Goal: Find contact information: Find contact information

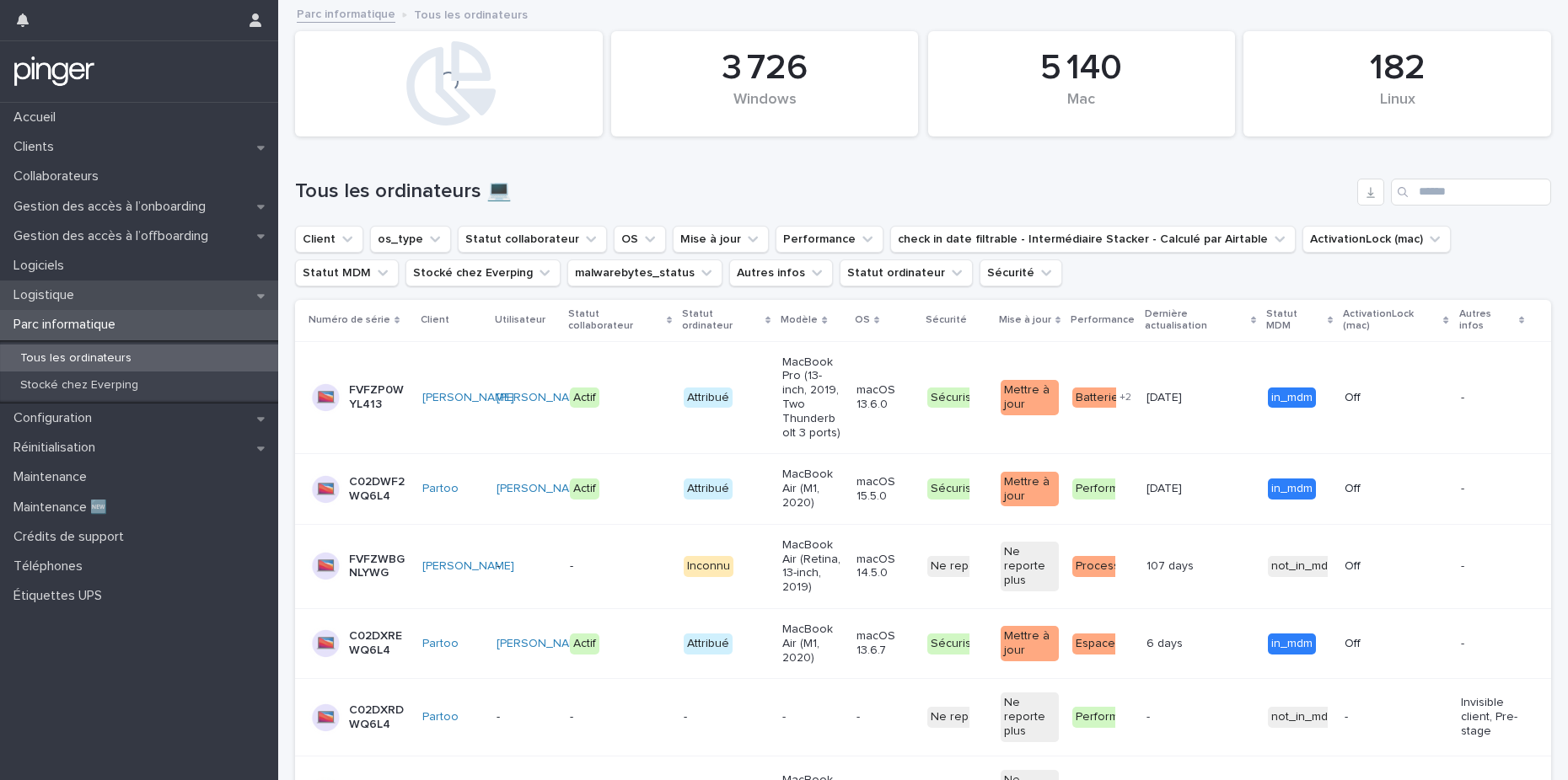
click at [117, 291] on div "Logistique" at bounding box center [139, 295] width 278 height 29
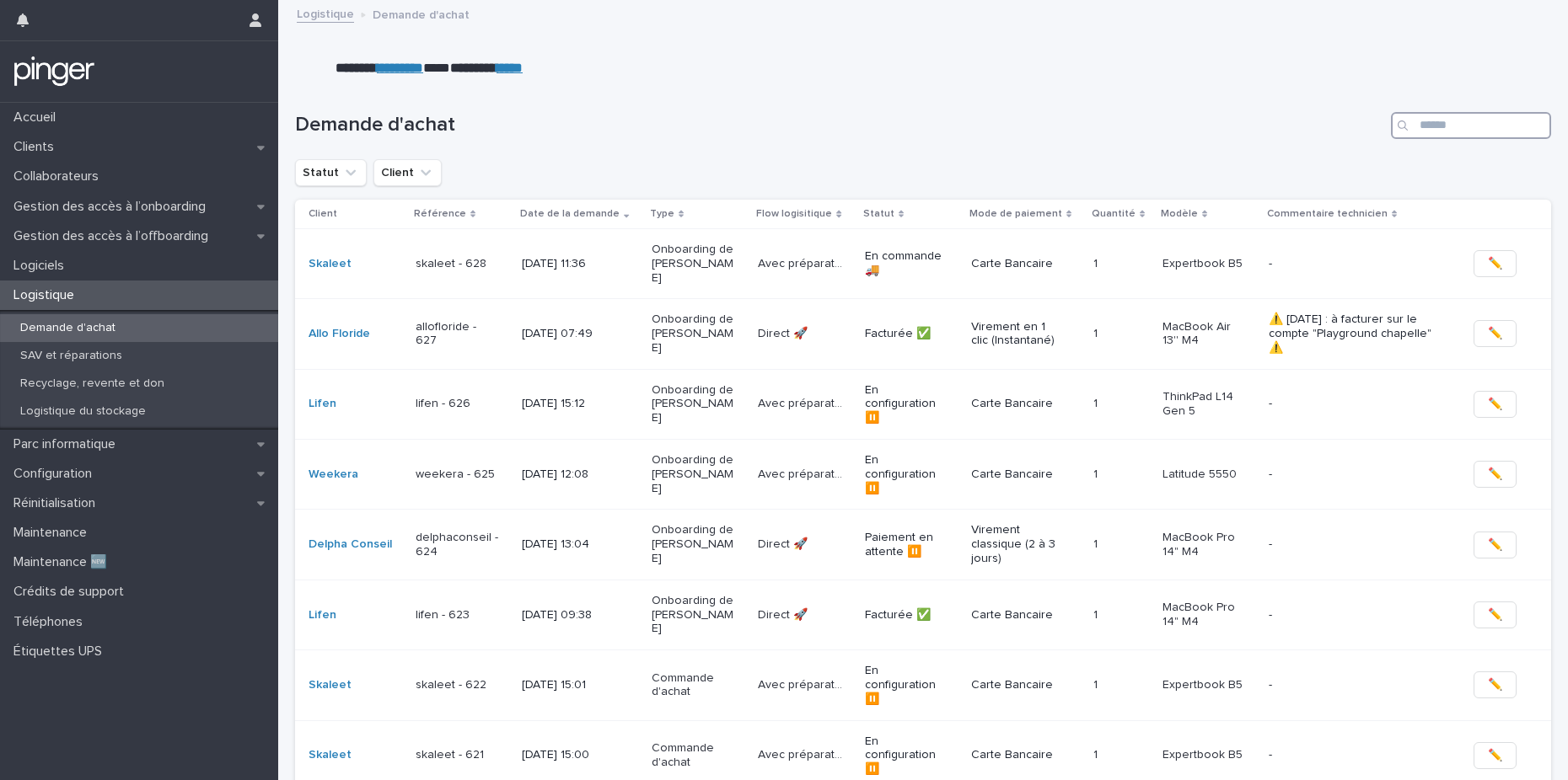
click at [1458, 128] on input "Search" at bounding box center [1471, 125] width 160 height 27
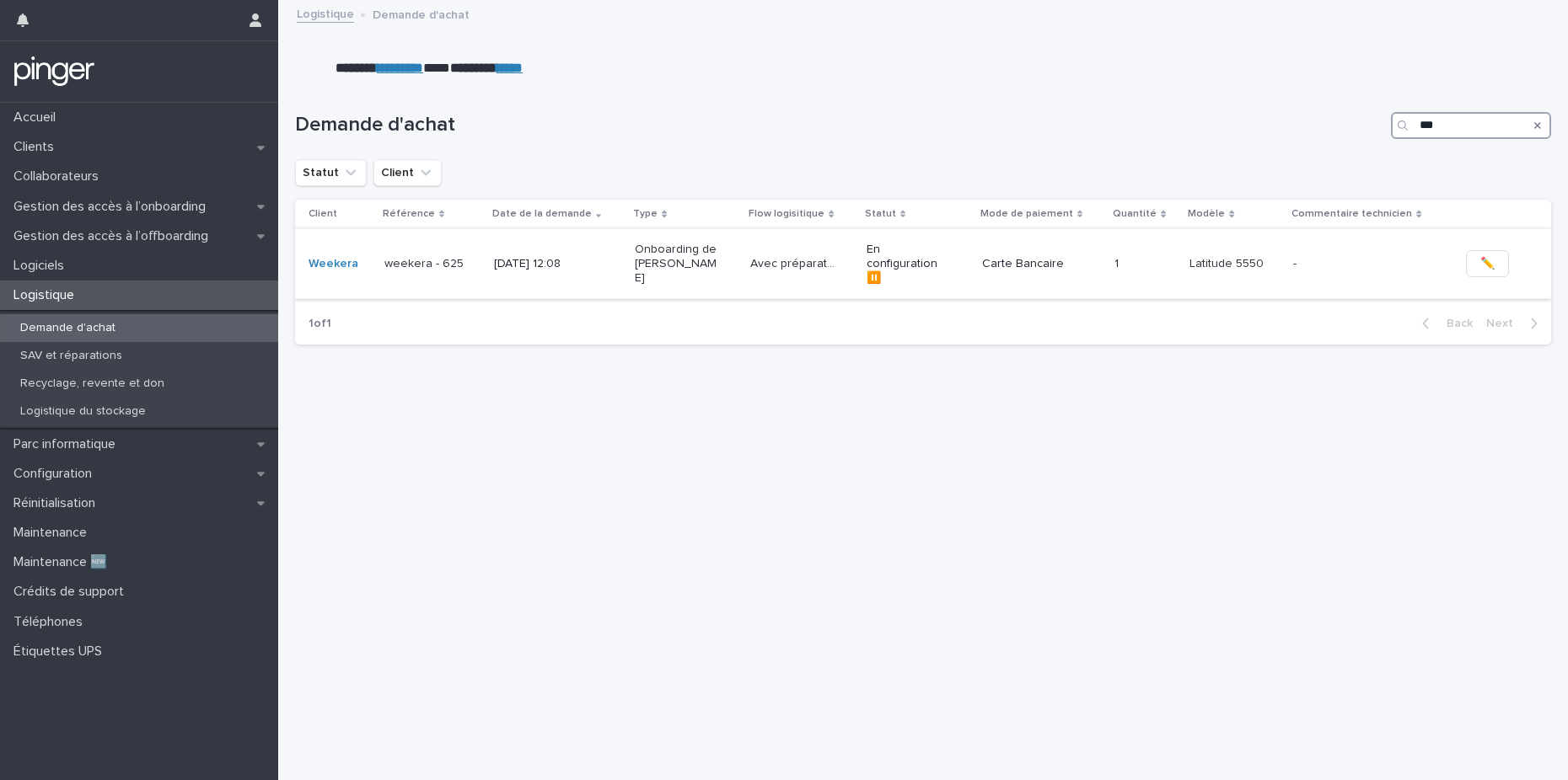
type input "***"
click at [591, 254] on div "[DATE] 12:08" at bounding box center [558, 264] width 127 height 28
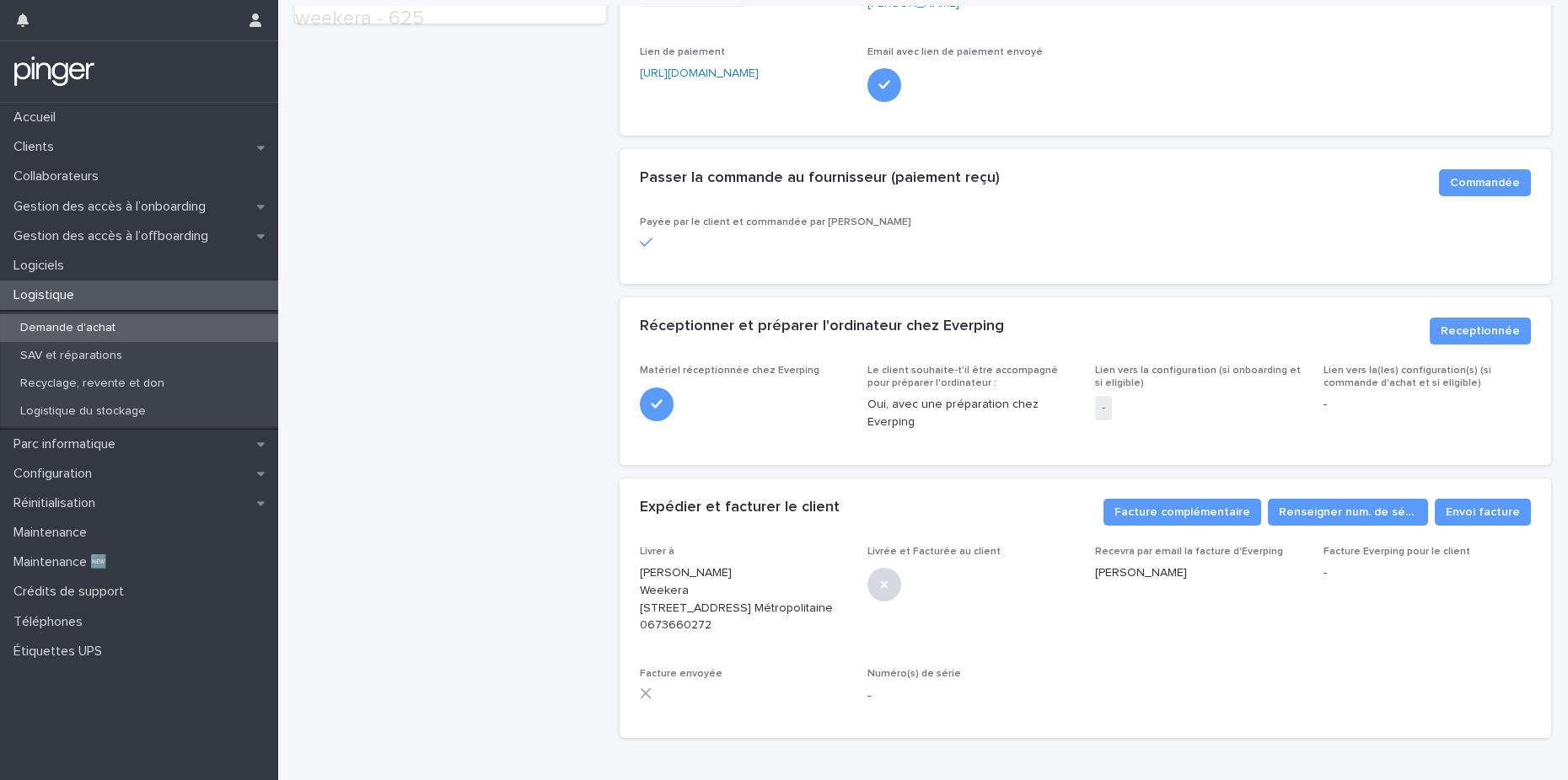
scroll to position [563, 0]
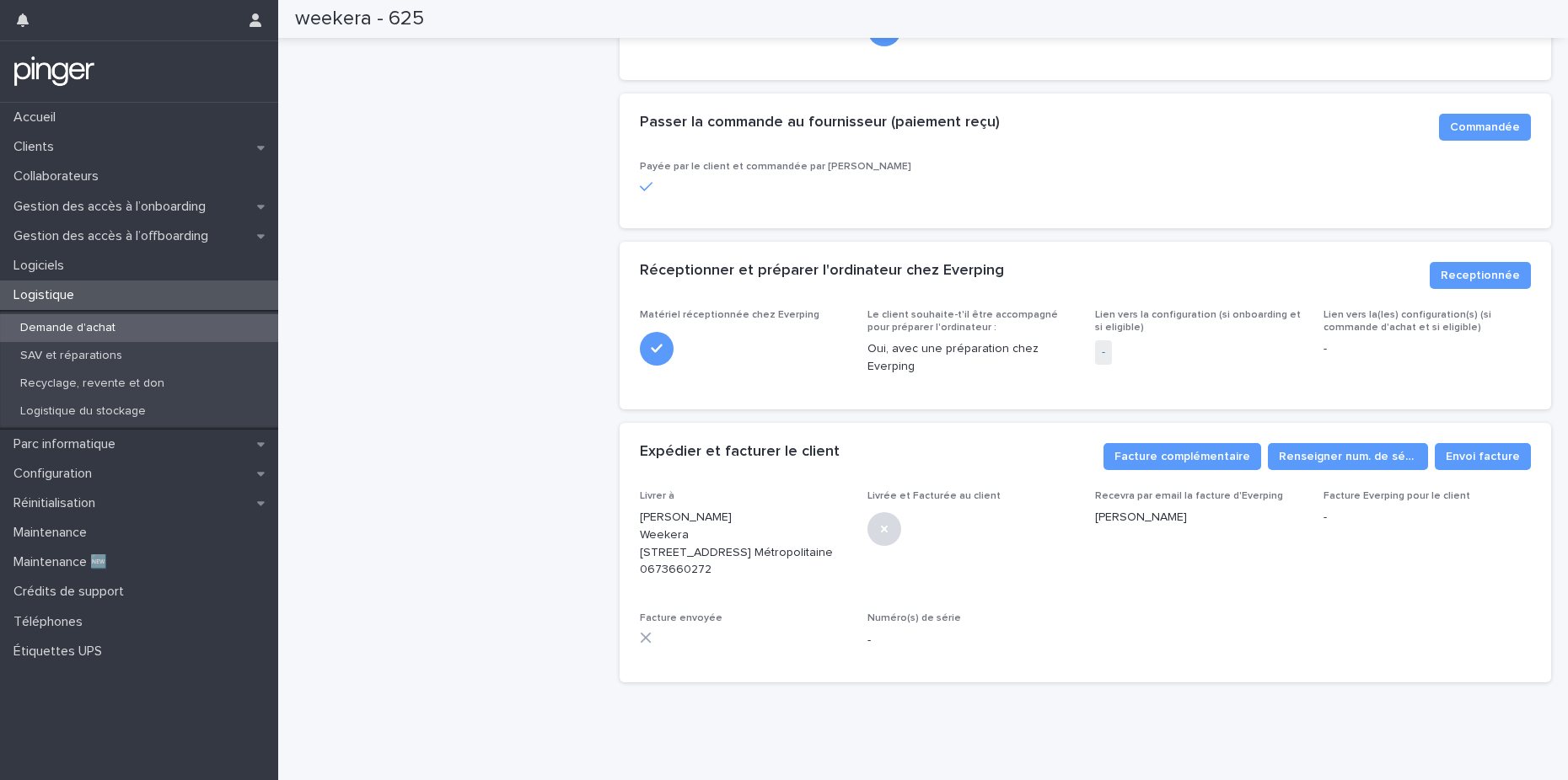
click at [694, 538] on p "[PERSON_NAME] Weekera [STREET_ADDRESS] Métropolitaine 0673660272" at bounding box center [743, 543] width 207 height 70
drag, startPoint x: 637, startPoint y: 486, endPoint x: 839, endPoint y: 482, distance: 202.0
click at [839, 509] on p "[PERSON_NAME] Weekera [STREET_ADDRESS] Métropolitaine 0673660272" at bounding box center [743, 543] width 207 height 70
copy p "[STREET_ADDRESS]"
click at [788, 531] on p "[PERSON_NAME] Weekera [STREET_ADDRESS] Métropolitaine 0673660272" at bounding box center [743, 543] width 207 height 70
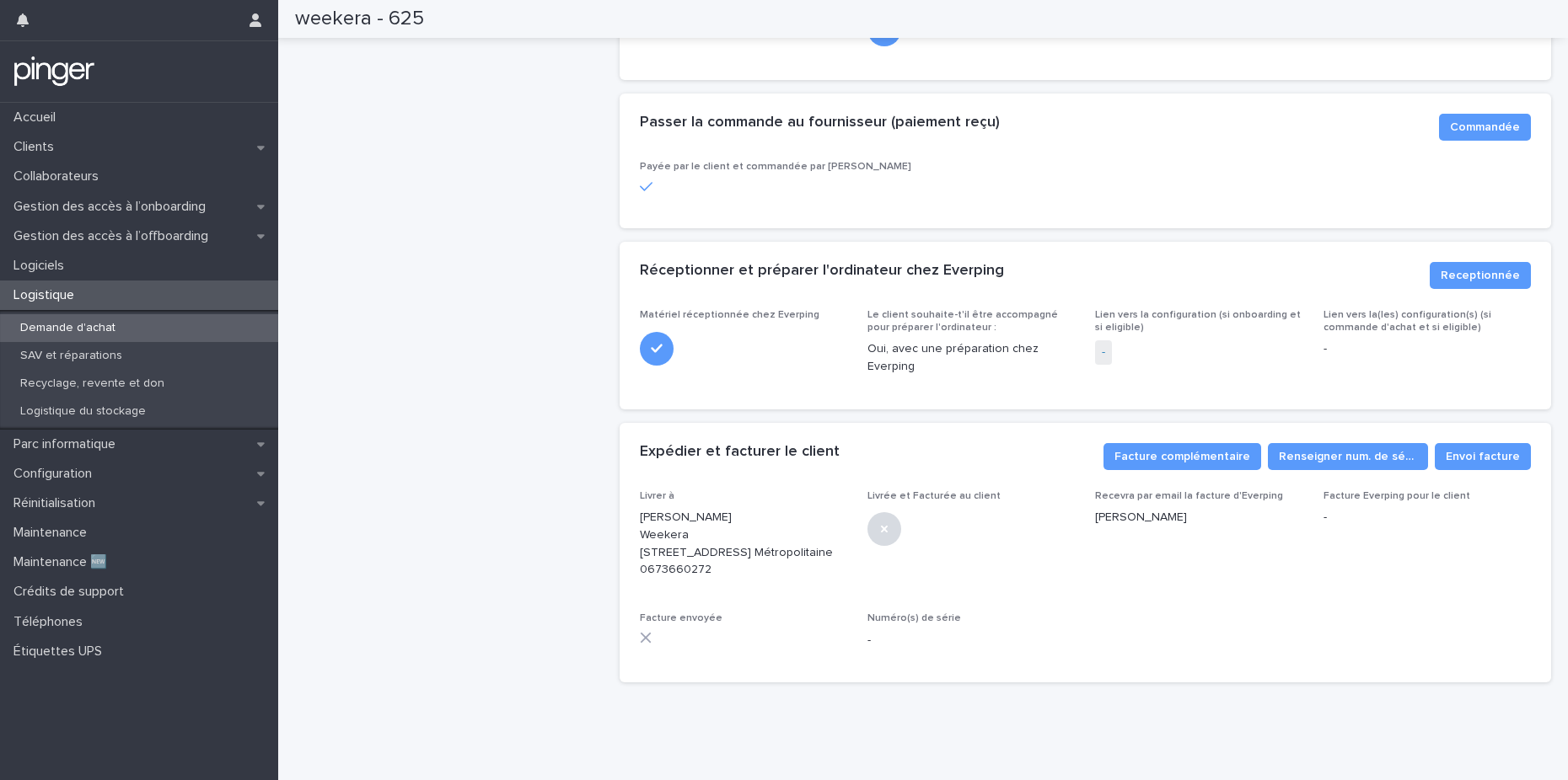
drag, startPoint x: 782, startPoint y: 483, endPoint x: 786, endPoint y: 500, distance: 17.5
click at [786, 509] on p "[PERSON_NAME] Weekera [STREET_ADDRESS] Métropolitaine 0673660272" at bounding box center [743, 543] width 207 height 70
copy p "Résidence Le Gauguin, Bât A2, Appt 144"
click at [781, 527] on p "[PERSON_NAME] Weekera [STREET_ADDRESS] Métropolitaine 0673660272" at bounding box center [743, 543] width 207 height 70
click at [673, 556] on p "[PERSON_NAME] Weekera [STREET_ADDRESS] Métropolitaine 0673660272" at bounding box center [743, 543] width 207 height 70
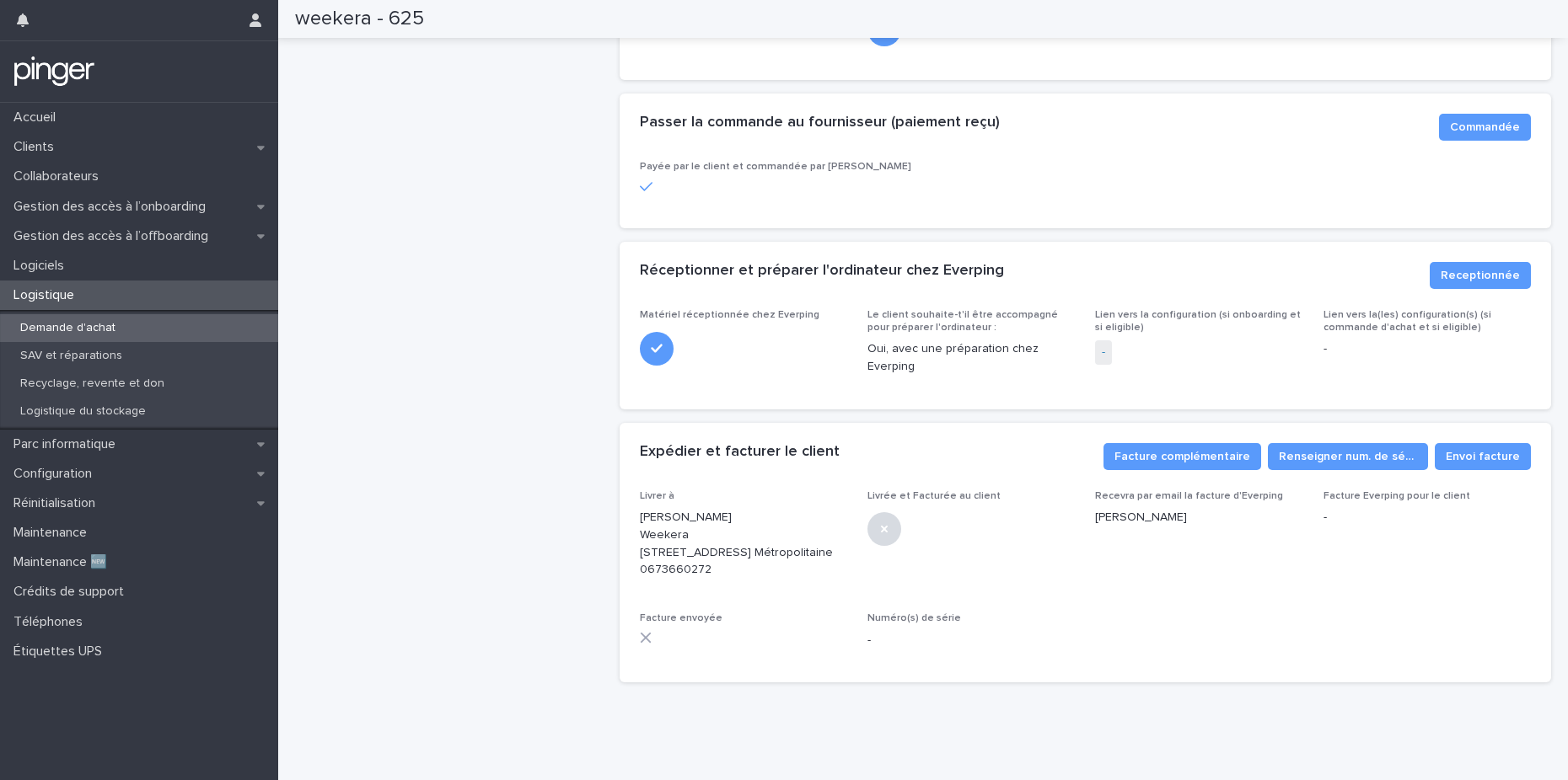
click at [673, 556] on p "[PERSON_NAME] Weekera [STREET_ADDRESS] Métropolitaine 0673660272" at bounding box center [743, 543] width 207 height 70
copy p "0673660272"
click at [481, 305] on div "weekera - 625 En configuration ⏸️ Commande Avec préparation 🛠️ Commentaire tech…" at bounding box center [450, 128] width 311 height 1138
